Goal: Task Accomplishment & Management: Use online tool/utility

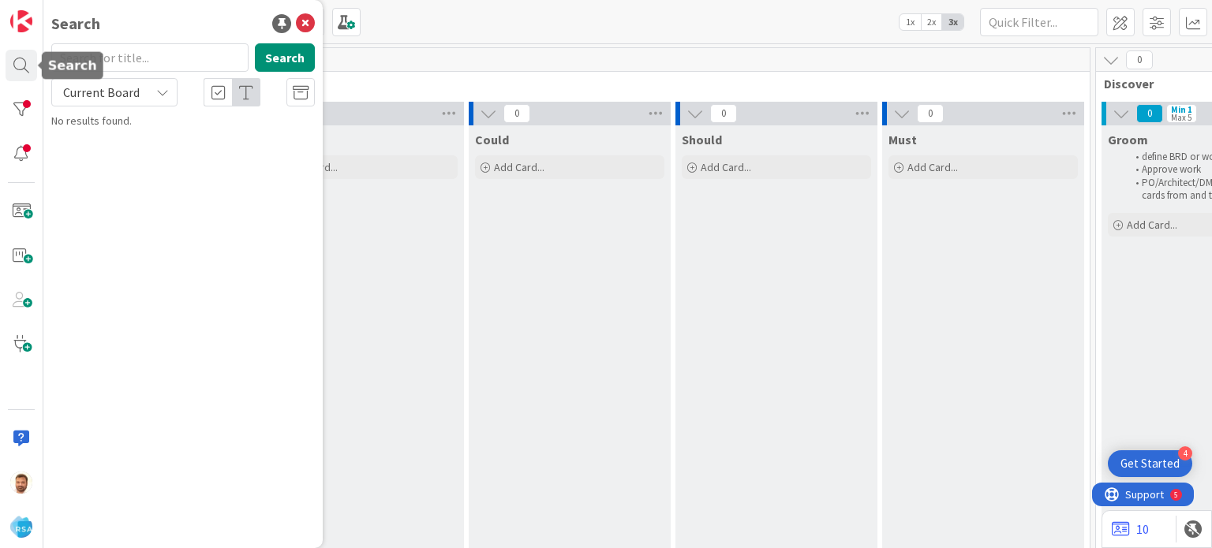
scroll to position [0, 1514]
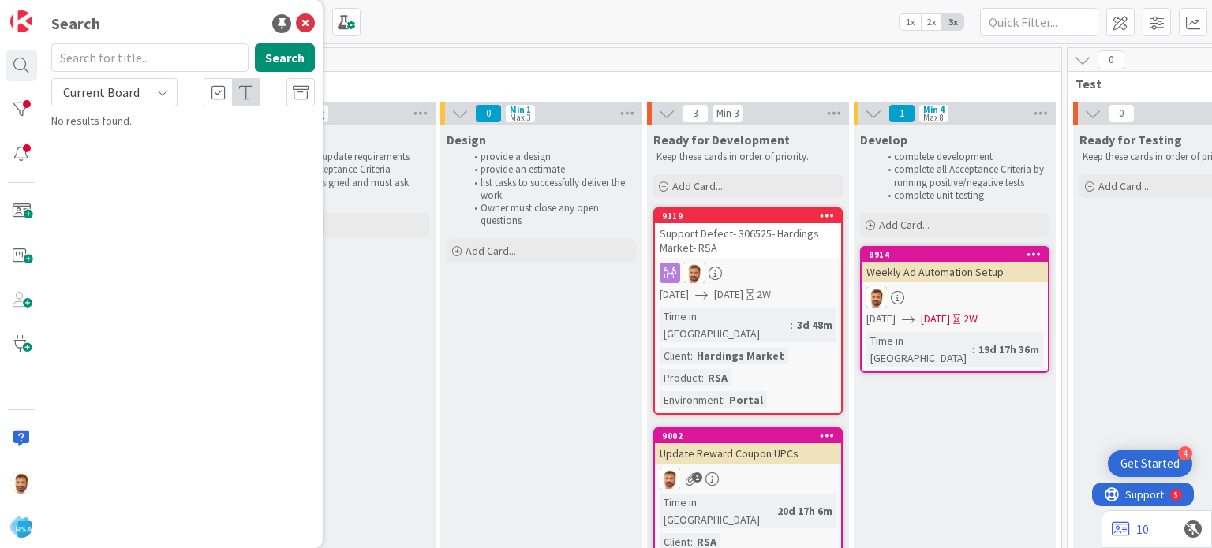
click at [116, 54] on input "text" at bounding box center [149, 57] width 197 height 28
type input "9181"
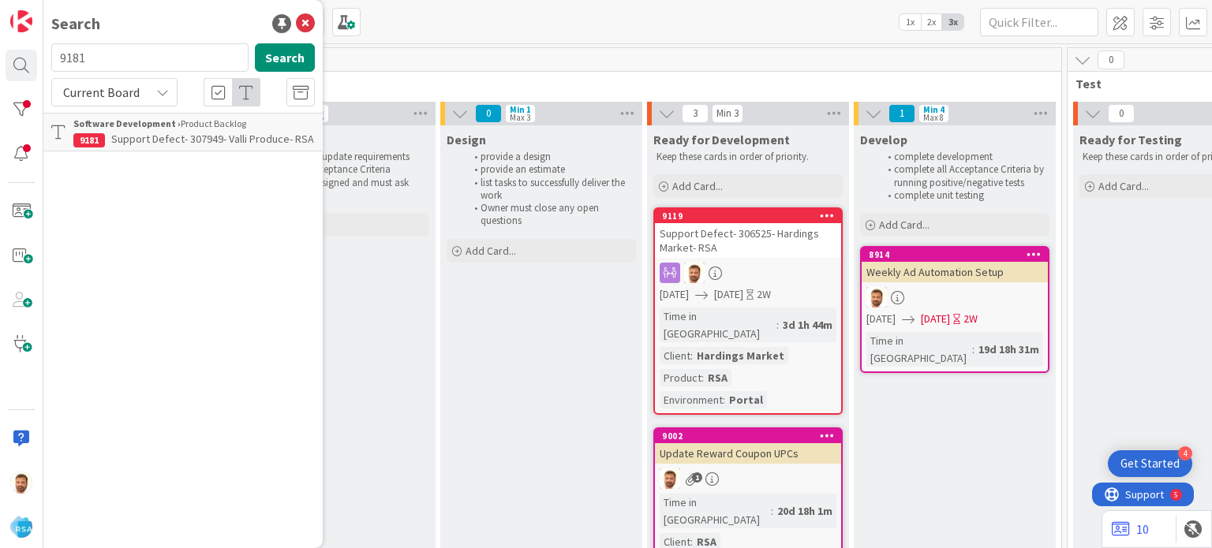
click at [142, 132] on span "Support Defect- 307949- Valli Produce- RSA" at bounding box center [212, 139] width 203 height 14
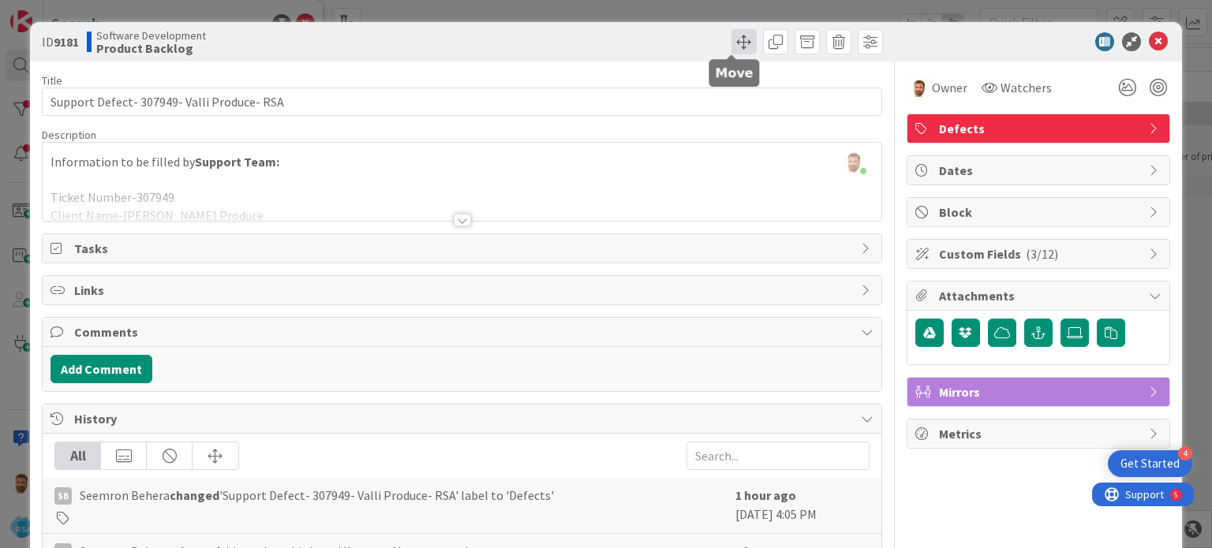
click at [740, 40] on span at bounding box center [744, 41] width 25 height 25
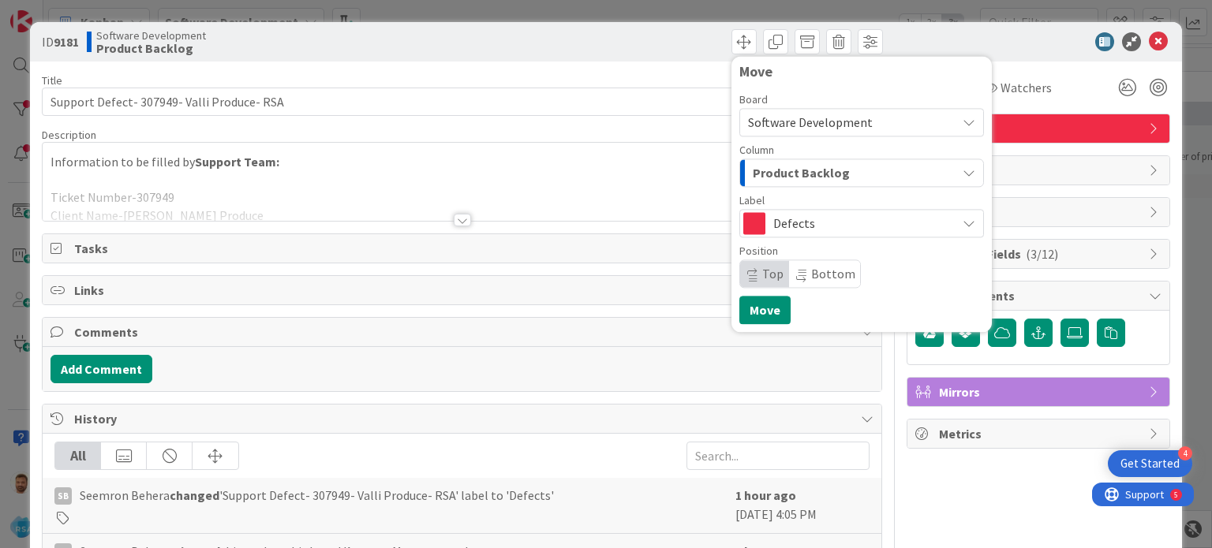
click at [782, 166] on span "Product Backlog" at bounding box center [801, 173] width 97 height 21
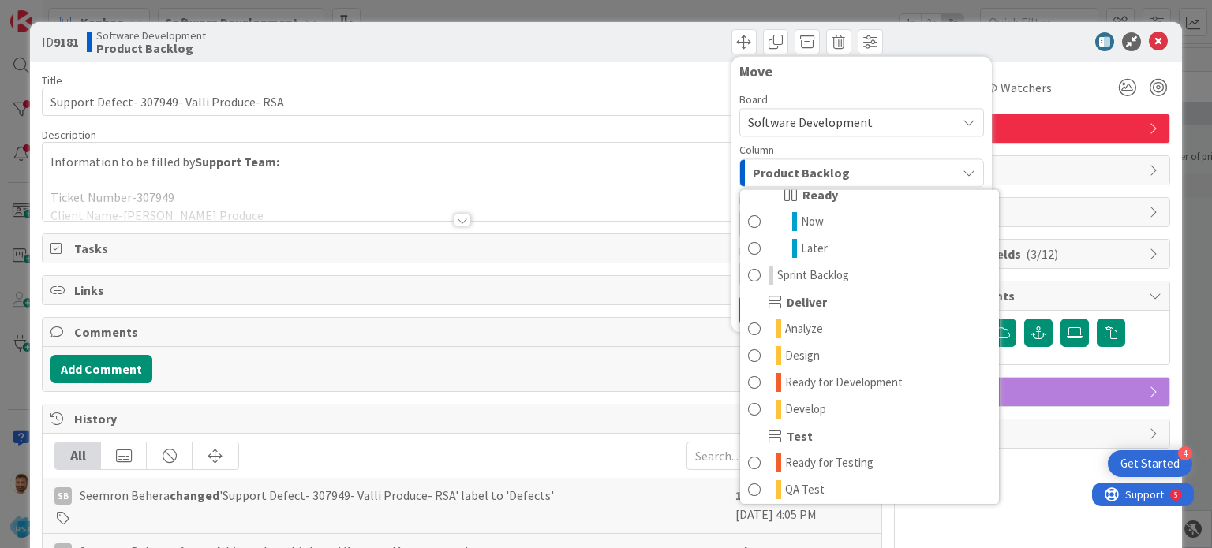
scroll to position [278, 0]
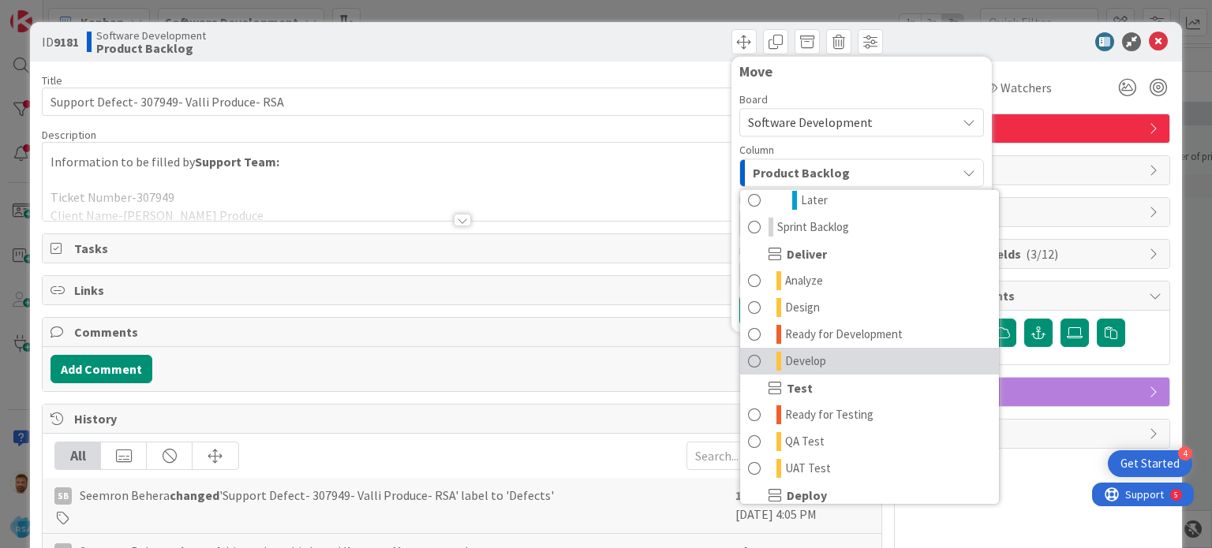
click at [791, 372] on link "Develop" at bounding box center [869, 361] width 259 height 27
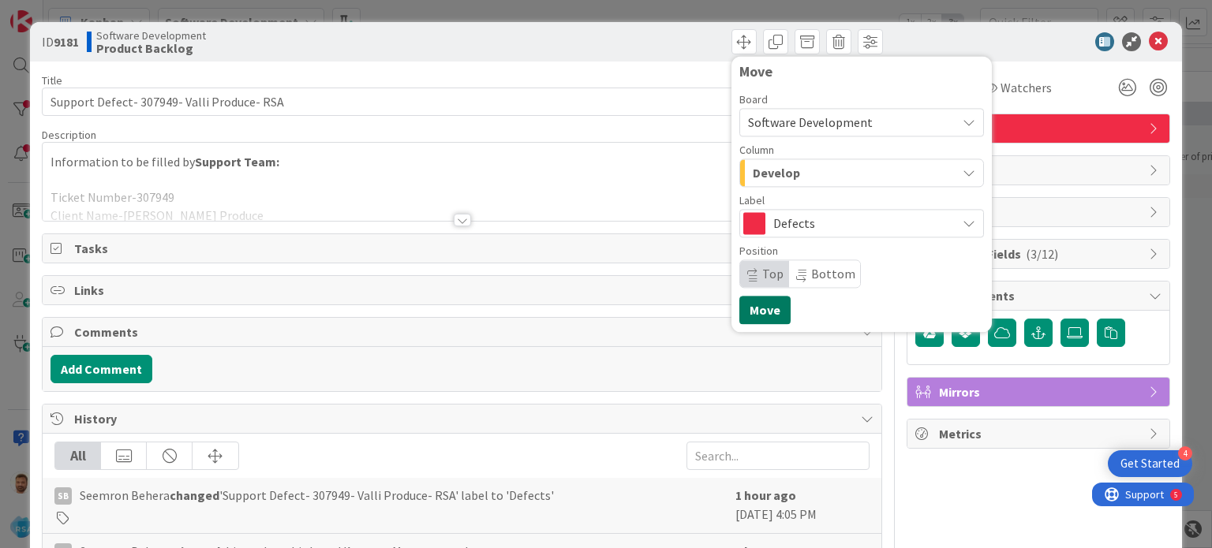
click at [758, 313] on button "Move" at bounding box center [764, 310] width 51 height 28
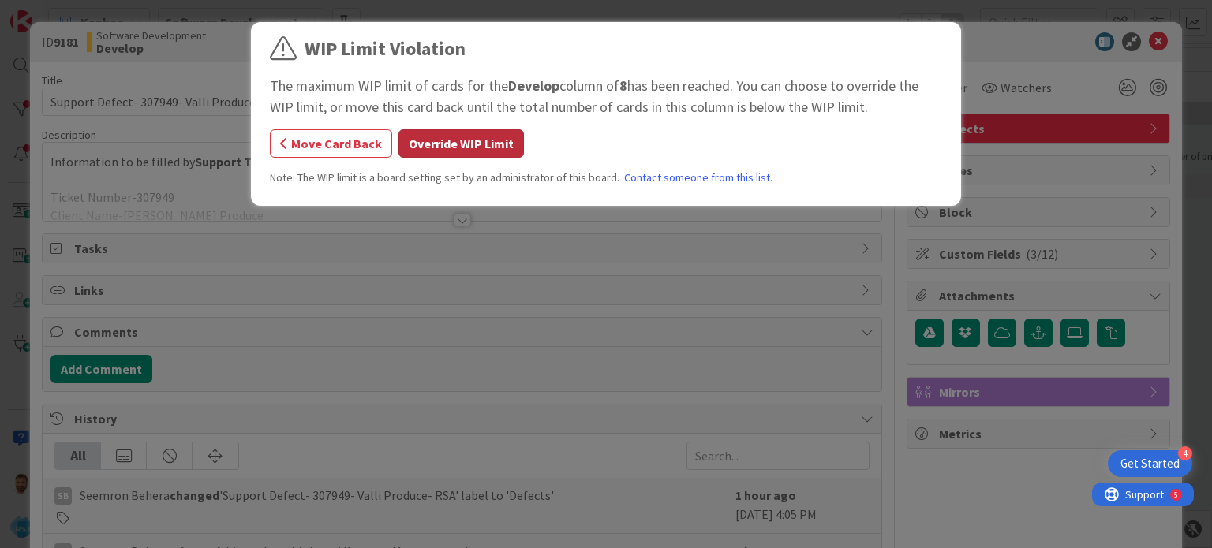
click at [497, 144] on button "Override WIP Limit" at bounding box center [461, 143] width 125 height 28
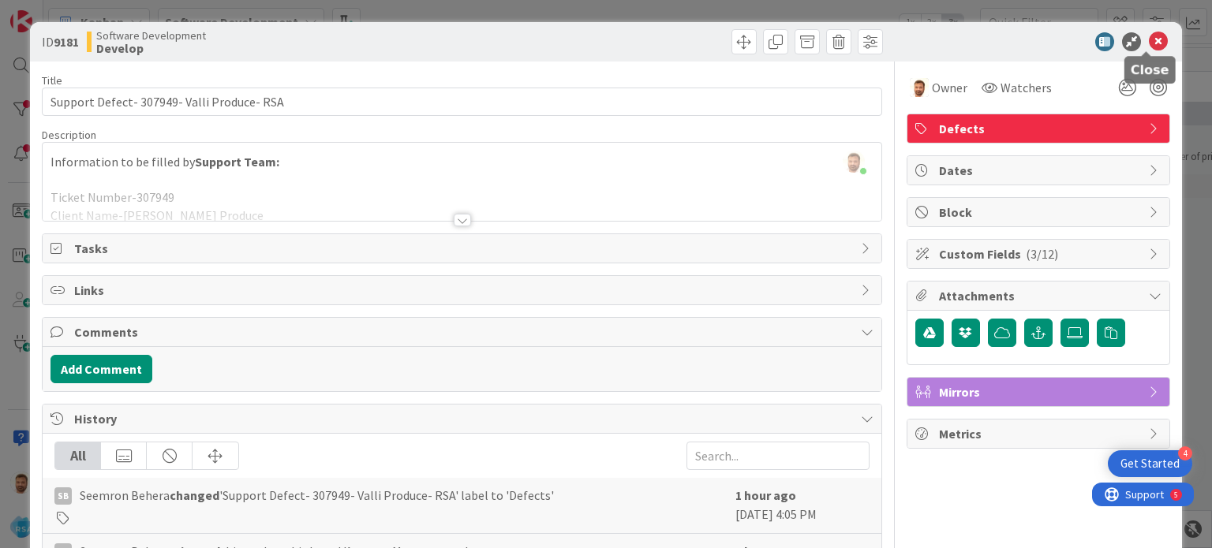
click at [1151, 48] on icon at bounding box center [1158, 41] width 19 height 19
